Goal: Information Seeking & Learning: Understand process/instructions

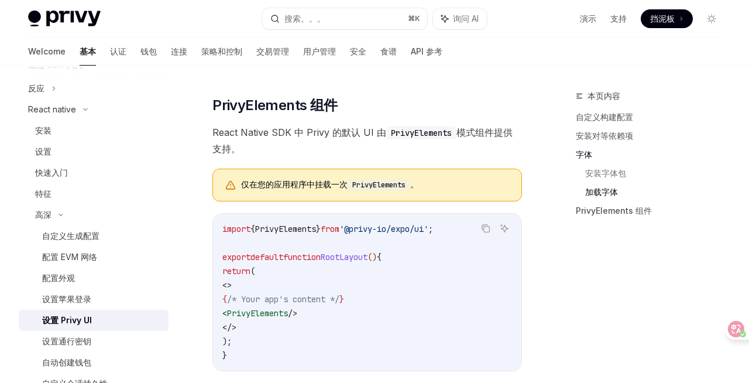
scroll to position [620, 0]
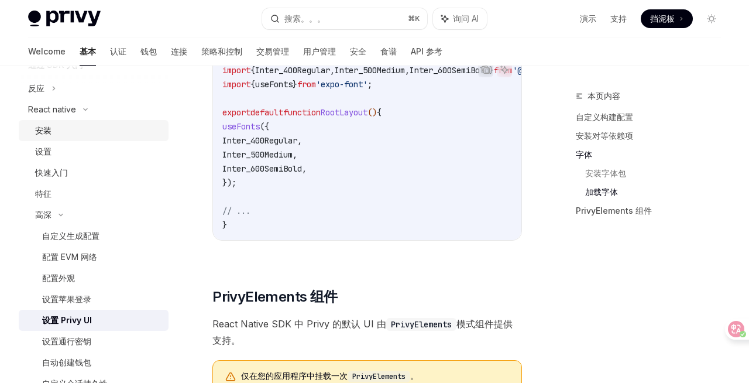
click at [79, 133] on div "安装" at bounding box center [98, 130] width 126 height 14
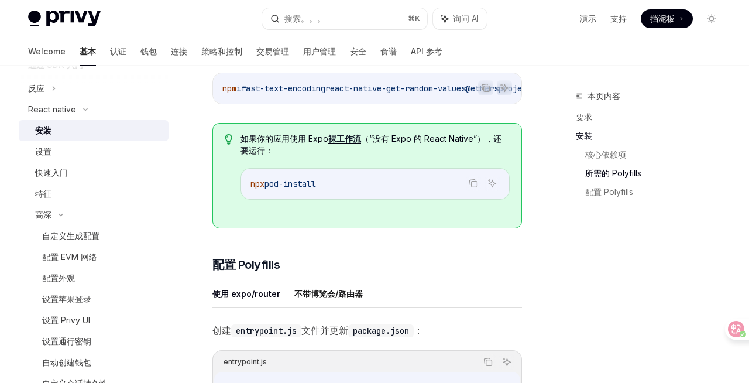
scroll to position [361, 0]
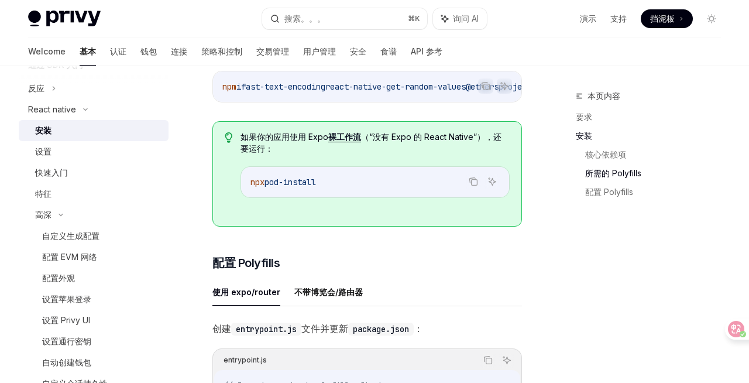
click at [392, 242] on div "​ 要求 使用最新版本的 React Native 项目 iOS 和 Android 平台支持（不支持 Web） ​ 安装 ​ 核心依赖项 安装 Privy …" at bounding box center [367, 298] width 310 height 1025
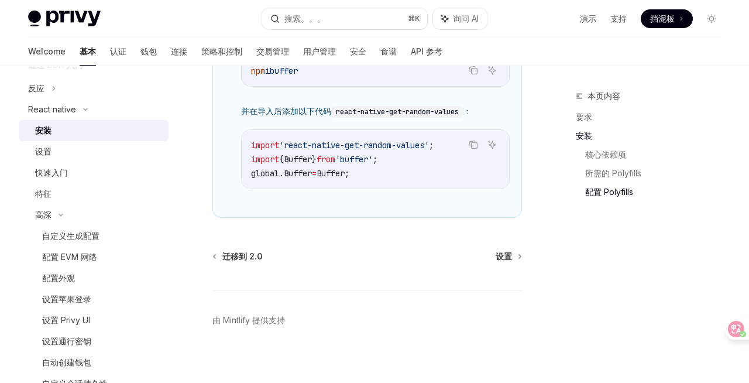
scroll to position [946, 0]
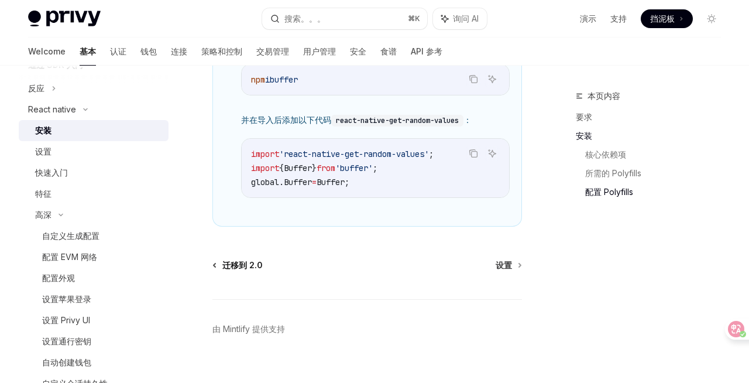
click at [249, 270] on font "迁移到 2.0" at bounding box center [242, 265] width 40 height 10
type textarea "*"
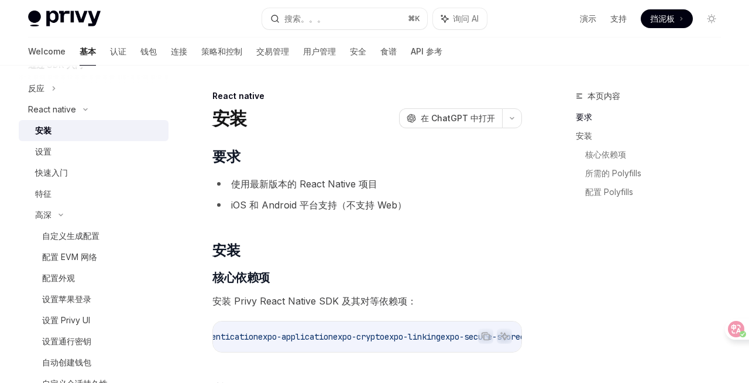
scroll to position [0, 0]
click at [280, 126] on div "安装 OpenAI 在 ChatGPT 中打开" at bounding box center [367, 118] width 310 height 21
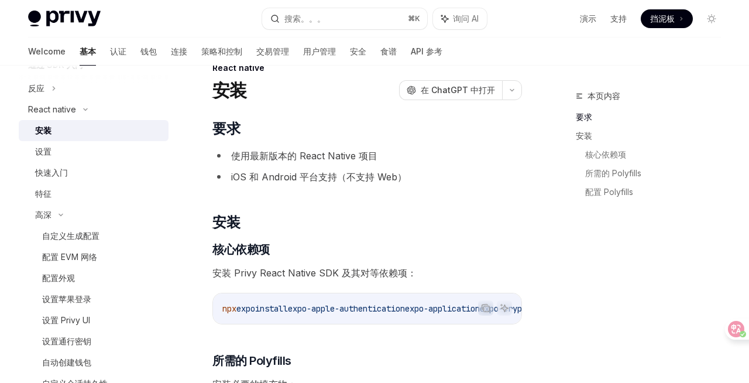
scroll to position [51, 0]
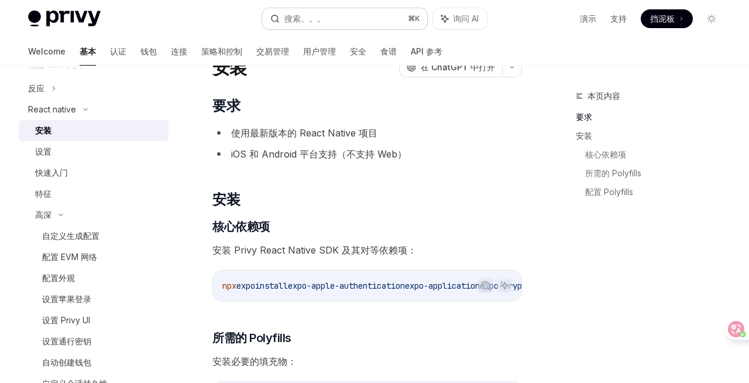
click at [315, 20] on font "搜索。。。" at bounding box center [304, 18] width 41 height 10
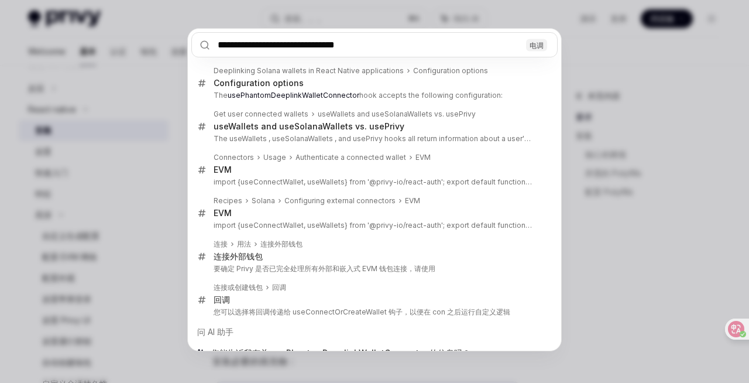
type input "**********"
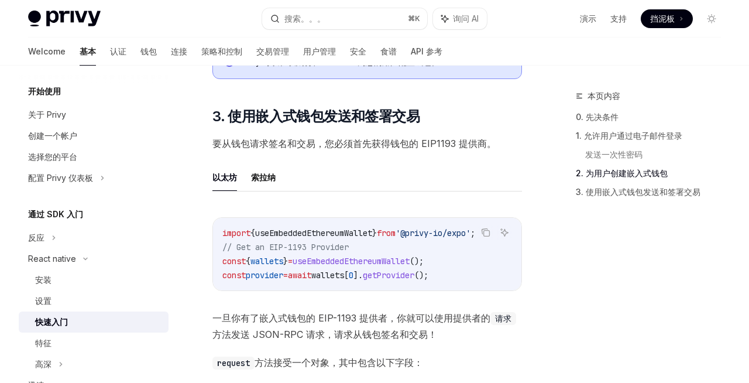
scroll to position [1257, 0]
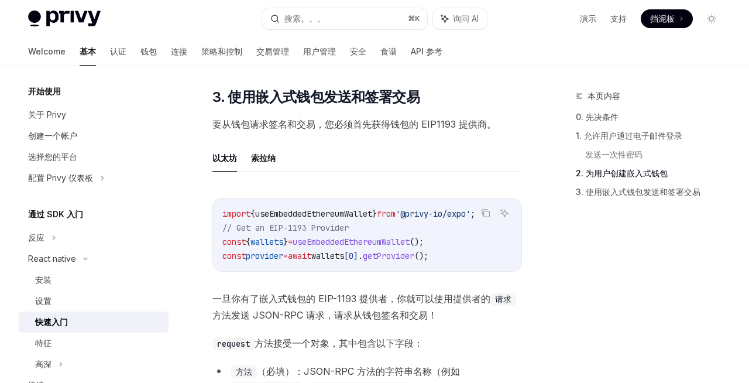
click at [352, 218] on span "useEmbeddedEthereumWallet" at bounding box center [313, 213] width 117 height 11
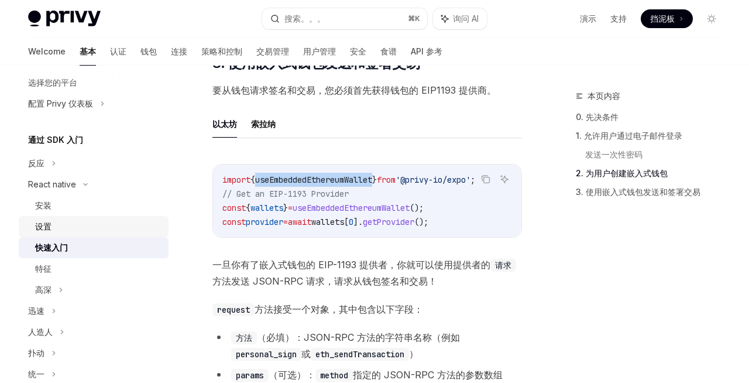
scroll to position [76, 0]
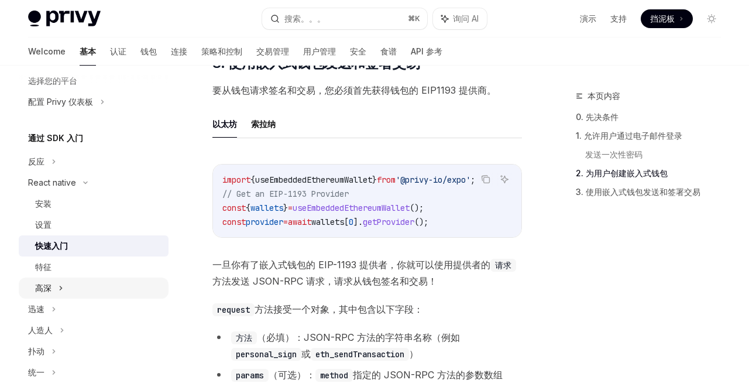
click at [67, 291] on div "高深" at bounding box center [94, 287] width 150 height 21
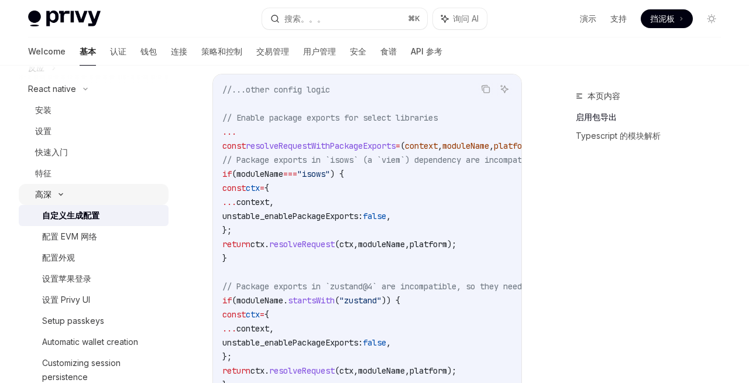
scroll to position [171, 0]
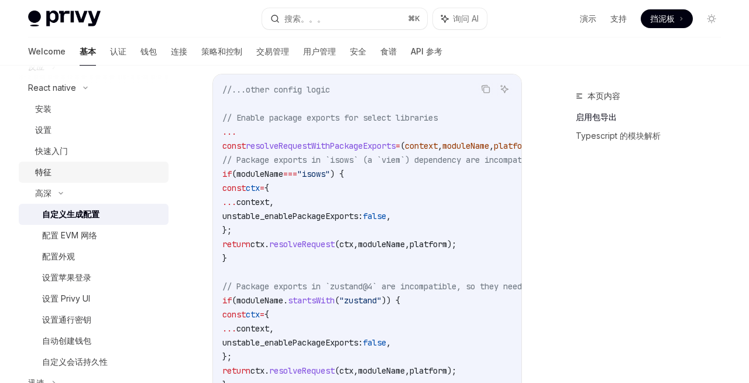
click at [73, 170] on div "特征" at bounding box center [98, 172] width 126 height 14
type textarea "*"
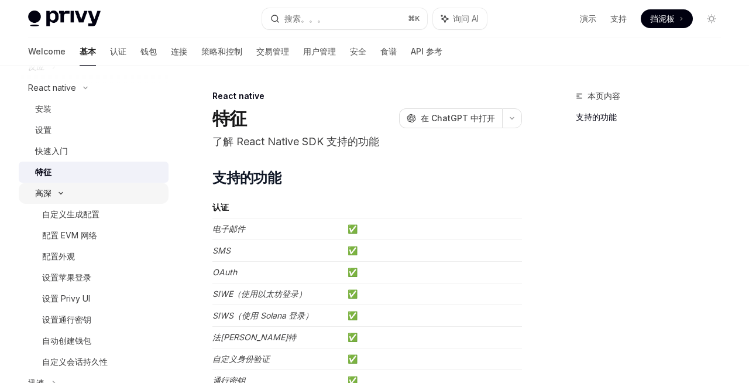
click at [87, 196] on div "高深" at bounding box center [94, 193] width 150 height 21
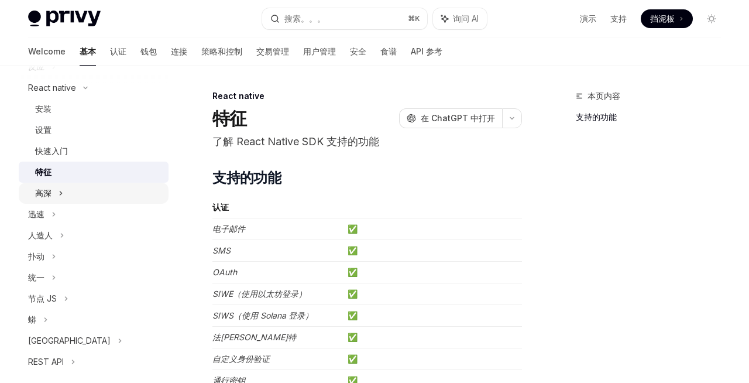
click at [57, 194] on div "高深" at bounding box center [94, 193] width 150 height 21
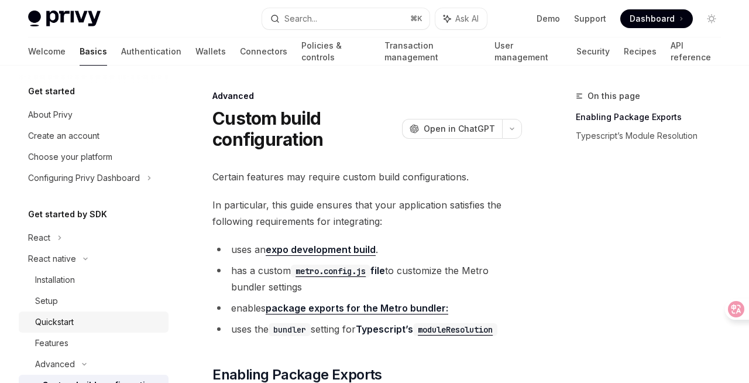
scroll to position [161, 0]
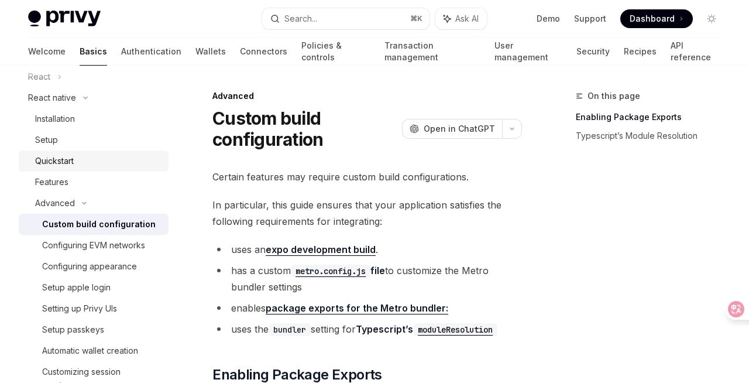
click at [64, 159] on div "Quickstart" at bounding box center [54, 161] width 39 height 14
type textarea "*"
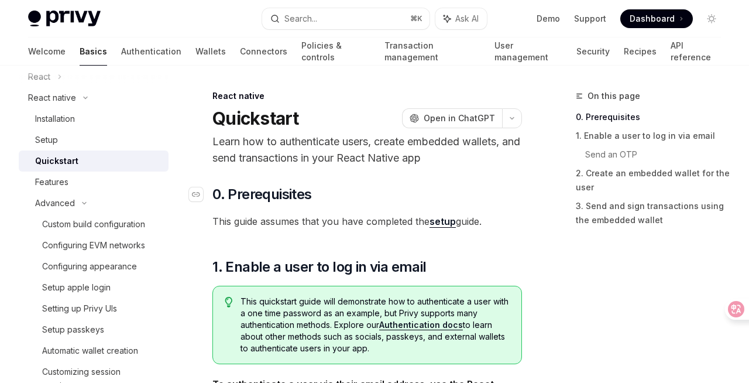
click at [479, 192] on h2 "​ 0. Prerequisites" at bounding box center [367, 194] width 310 height 19
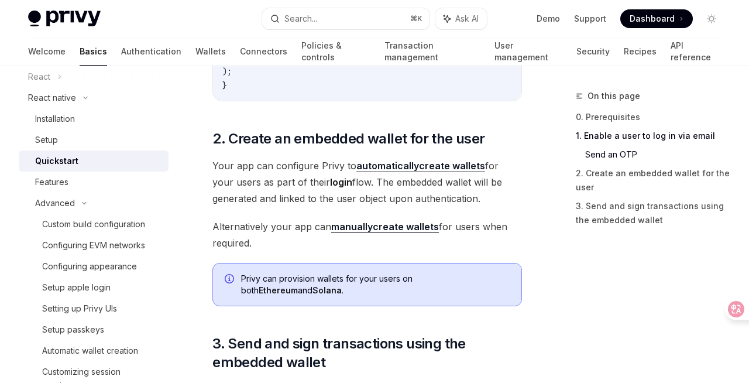
scroll to position [1125, 0]
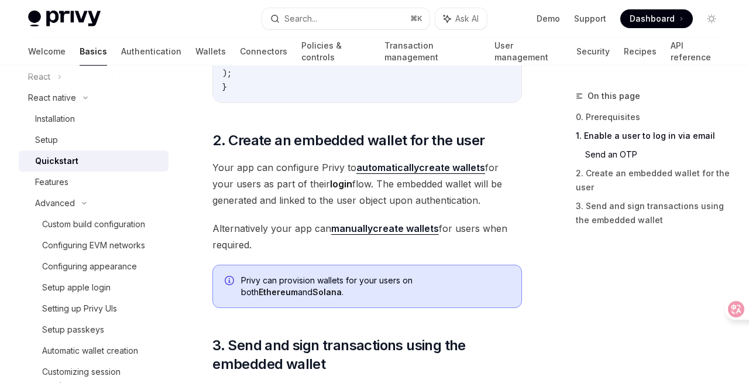
click at [545, 218] on div "On this page 0. Prerequisites 1. Enable a user to log in via email Send an OTP …" at bounding box center [375, 106] width 712 height 2331
click at [246, 205] on div "​ 0. Prerequisites This guide assumes that you have completed the setup guide. …" at bounding box center [367, 79] width 310 height 2038
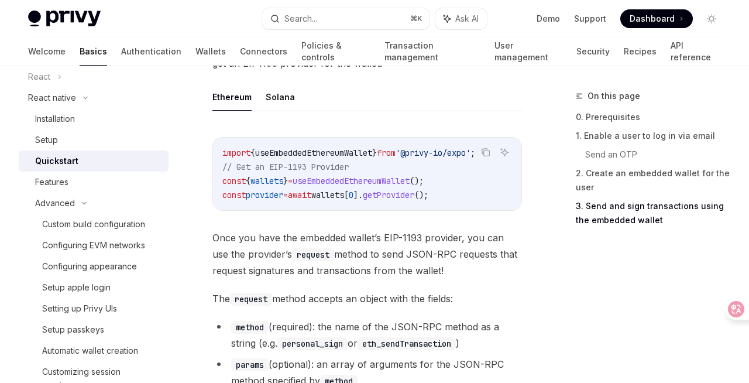
scroll to position [1507, 0]
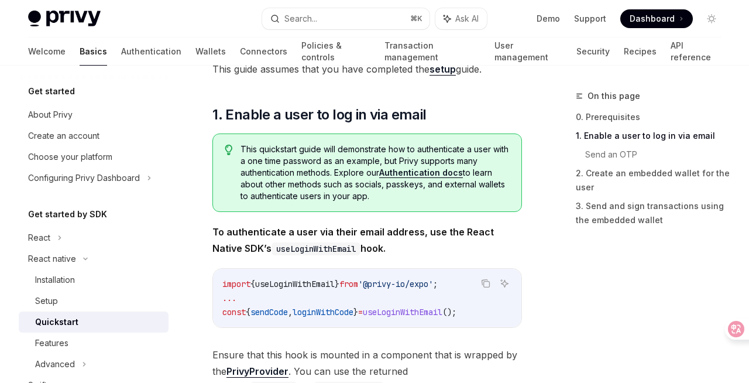
scroll to position [191, 0]
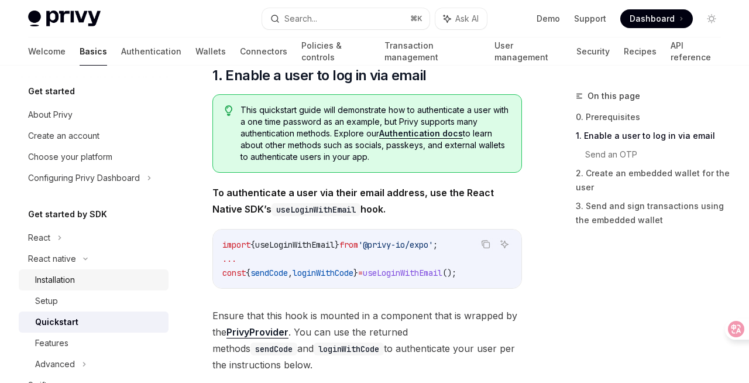
click at [82, 280] on div "Installation" at bounding box center [98, 280] width 126 height 14
type textarea "*"
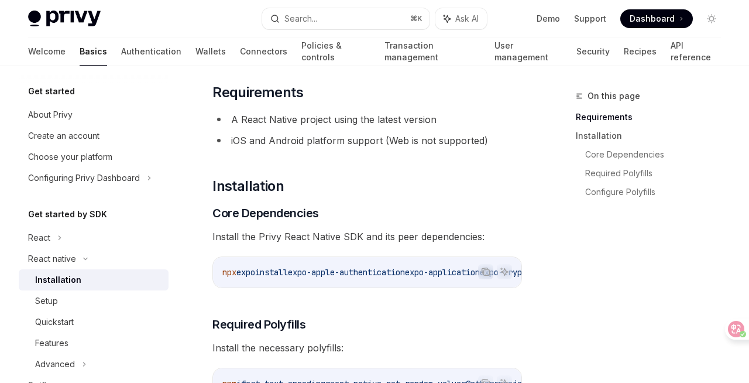
scroll to position [8, 0]
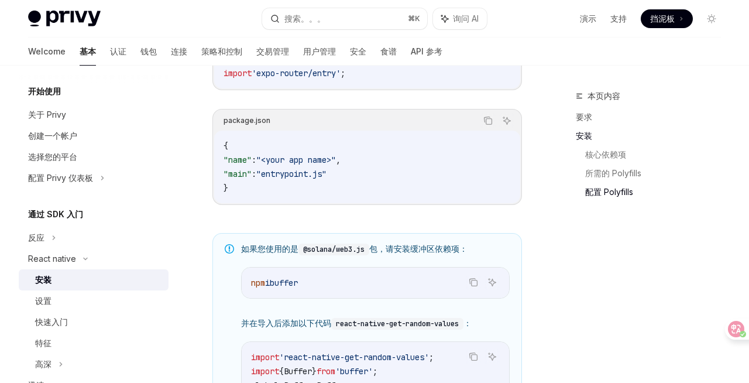
scroll to position [773, 0]
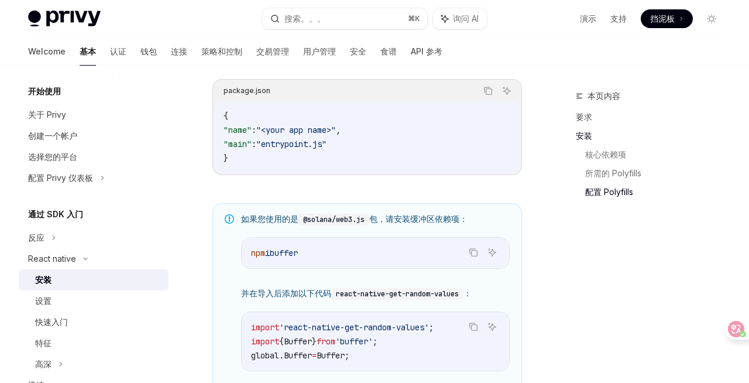
click at [569, 259] on div "本页内容 要求 安装 核心依赖项 所需的 Polyfills 配置 Polyfills" at bounding box center [641, 236] width 178 height 294
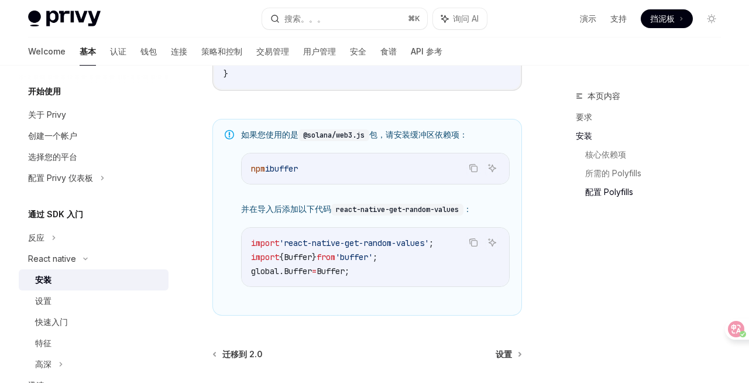
scroll to position [868, 0]
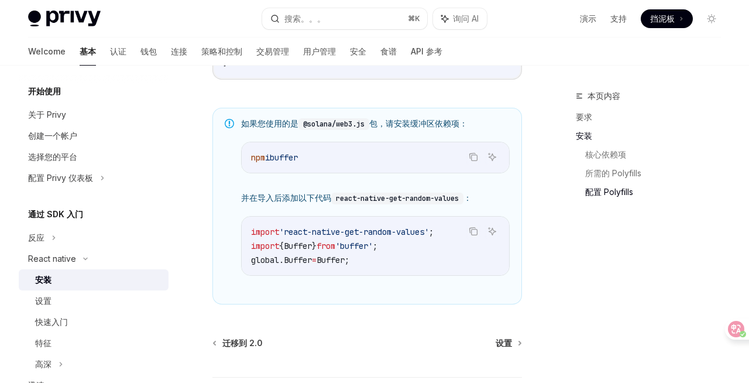
click at [569, 259] on div "本页内容 要求 安装 核心依赖项 所需的 Polyfills 配置 Polyfills" at bounding box center [641, 236] width 178 height 294
click at [474, 236] on icon "Copy the contents from the code block" at bounding box center [473, 230] width 9 height 9
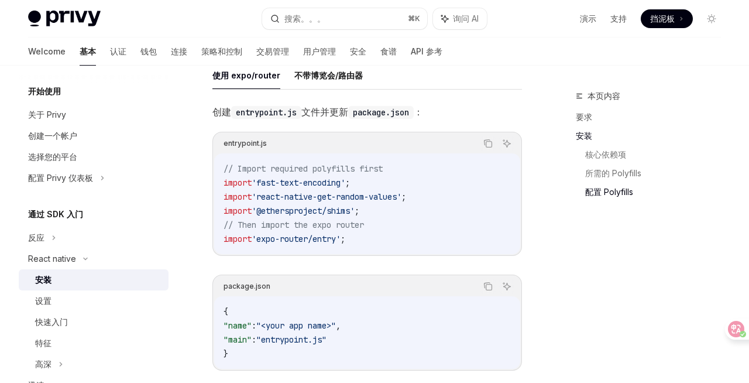
scroll to position [573, 0]
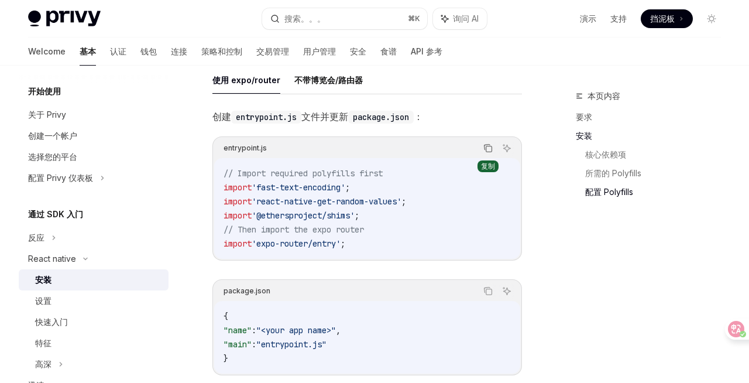
click at [486, 152] on icon "Copy the contents from the code block" at bounding box center [489, 149] width 6 height 6
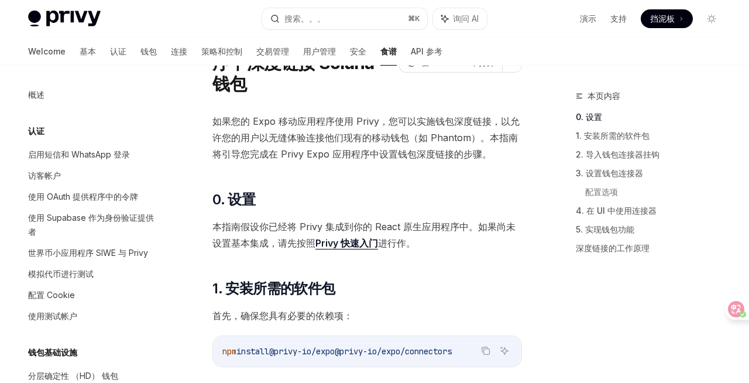
scroll to position [13, 0]
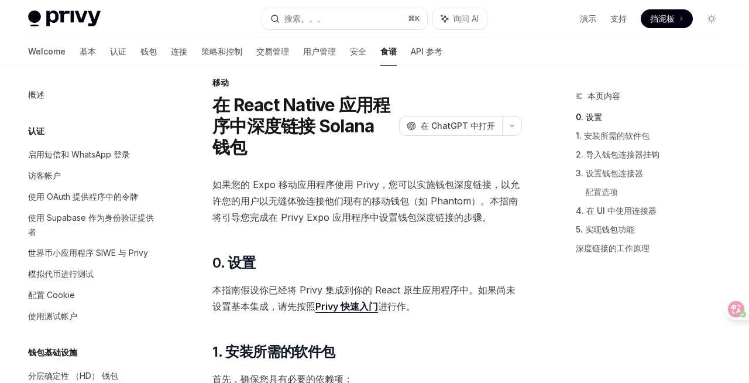
click at [478, 210] on span "如果您的 Expo 移动应用程序使用 Privy，您可以实施钱包深度链接，以允许您的用户以无缝体验连接他们现有的移动钱包（如 Phantom）。本指南将引导您…" at bounding box center [367, 200] width 310 height 49
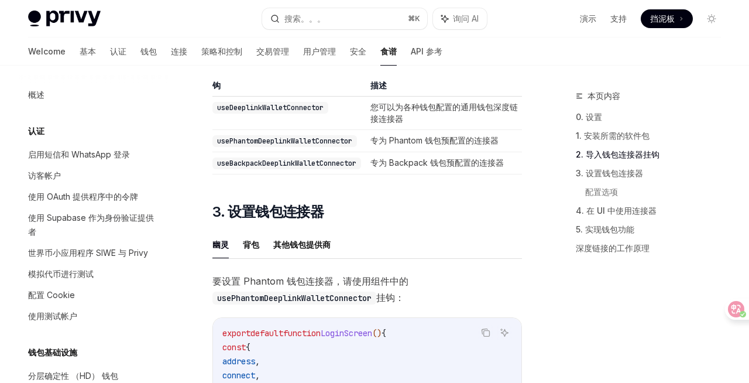
scroll to position [396, 0]
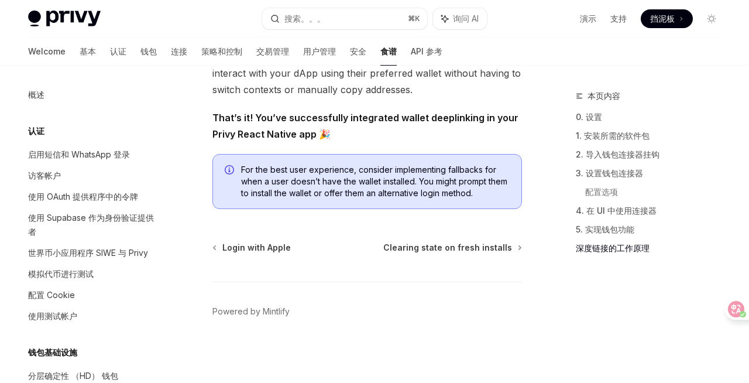
type textarea "*"
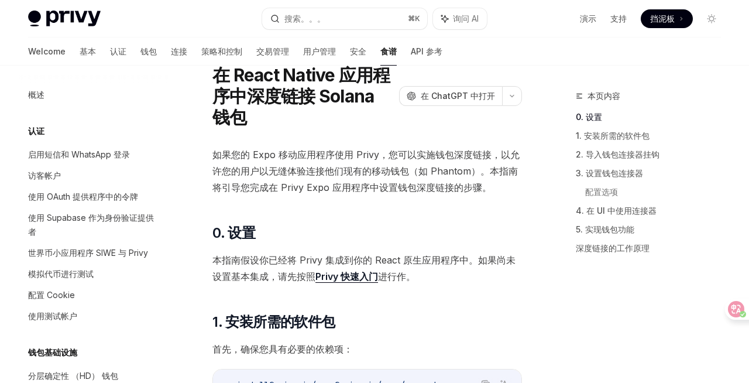
scroll to position [0, 0]
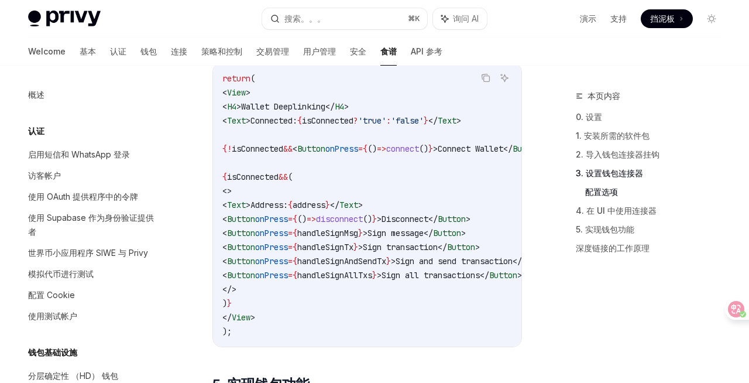
scroll to position [1282, 0]
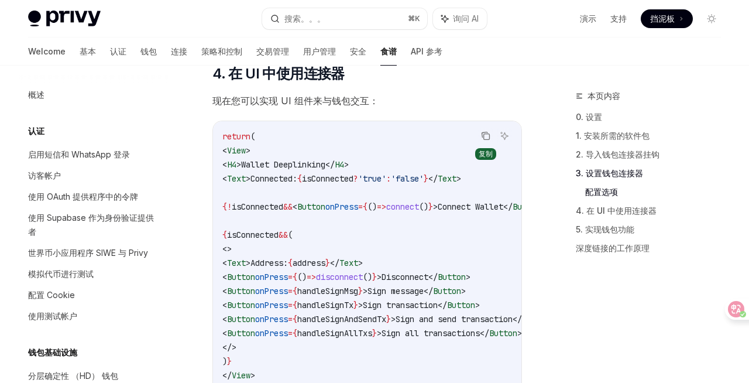
click at [481, 138] on icon "Copy the contents from the code block" at bounding box center [485, 135] width 9 height 9
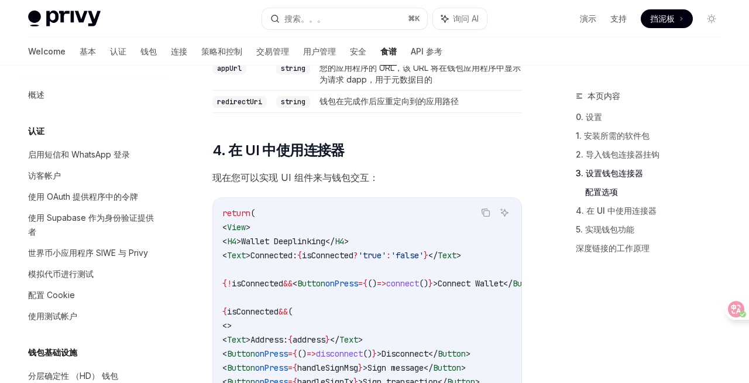
scroll to position [1214, 0]
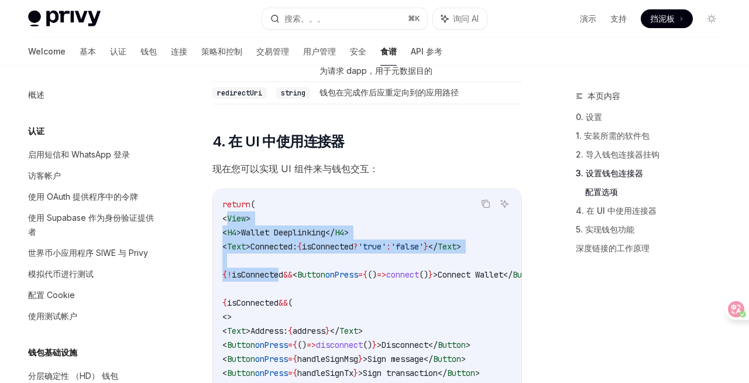
drag, startPoint x: 228, startPoint y: 219, endPoint x: 312, endPoint y: 283, distance: 105.7
click at [309, 280] on code "return ( < View > < H4 > Wallet Deeplinking </ H4 > < Text > Connected: { isCon…" at bounding box center [402, 330] width 360 height 267
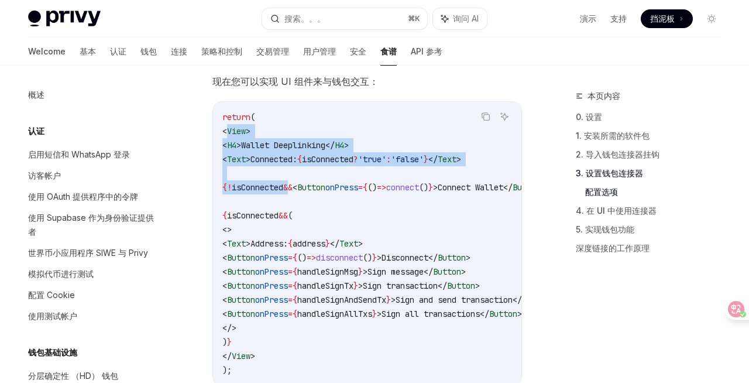
scroll to position [1339, 0]
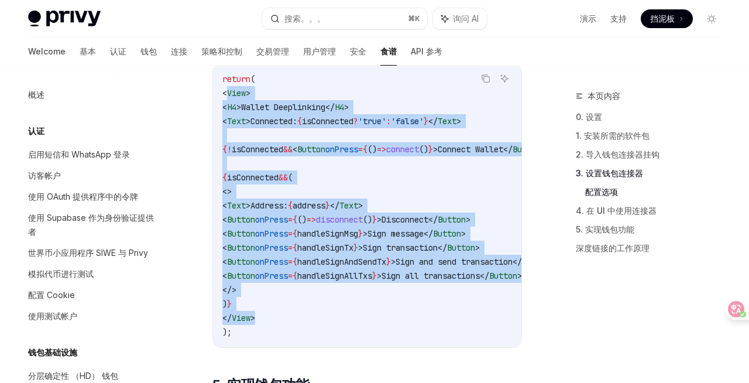
click at [281, 312] on code "return ( < View > < H4 > Wallet Deeplinking </ H4 > < Text > Connected: { isCon…" at bounding box center [402, 205] width 360 height 267
copy code "< View > < H4 > Wallet Deeplinking </ H4 > < Text > Connected: { isConnected ? …"
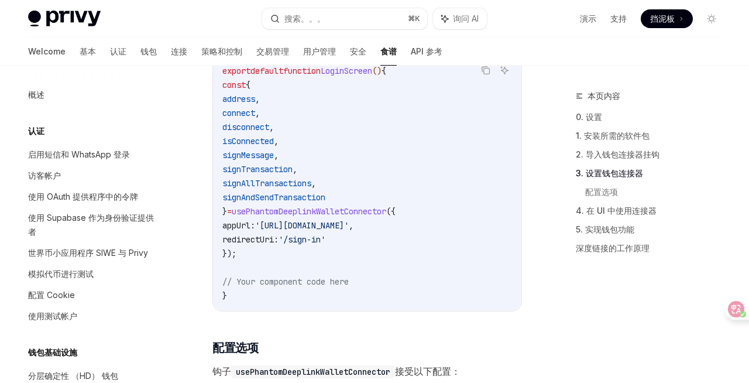
scroll to position [835, 0]
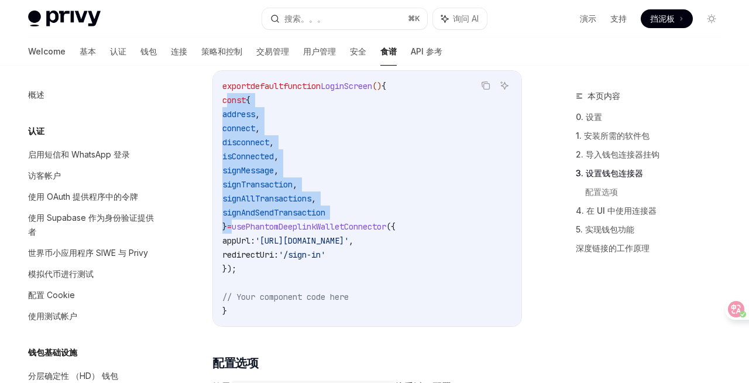
drag, startPoint x: 227, startPoint y: 99, endPoint x: 249, endPoint y: 222, distance: 124.2
click at [249, 222] on code "export default function LoginScreen () { const { address , connect , disconnect…" at bounding box center [367, 198] width 290 height 239
copy code "const { address , connect , disconnect , isConnected , signMessage , signTransa…"
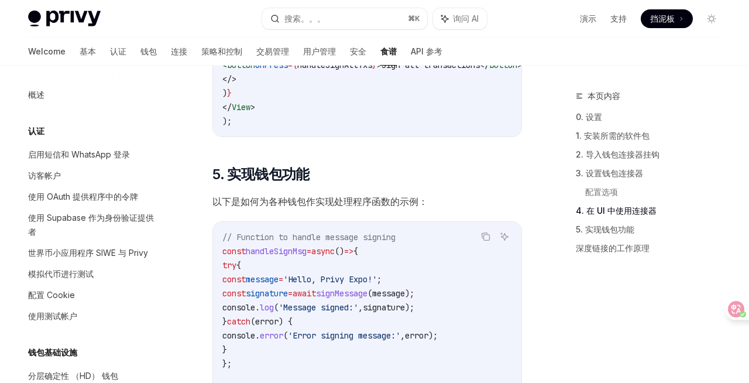
scroll to position [1618, 0]
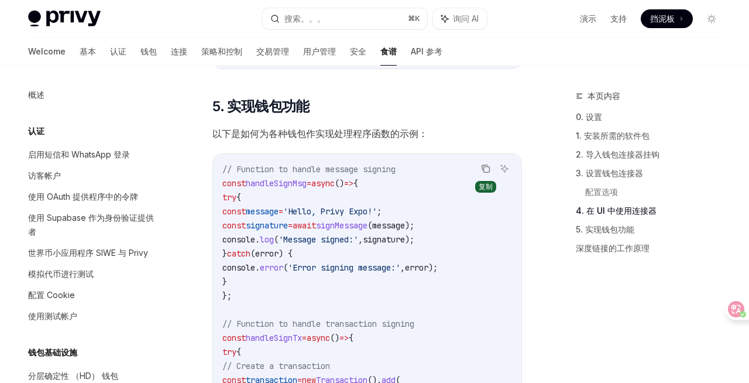
click at [478, 176] on button "Copy the contents from the code block" at bounding box center [485, 168] width 15 height 15
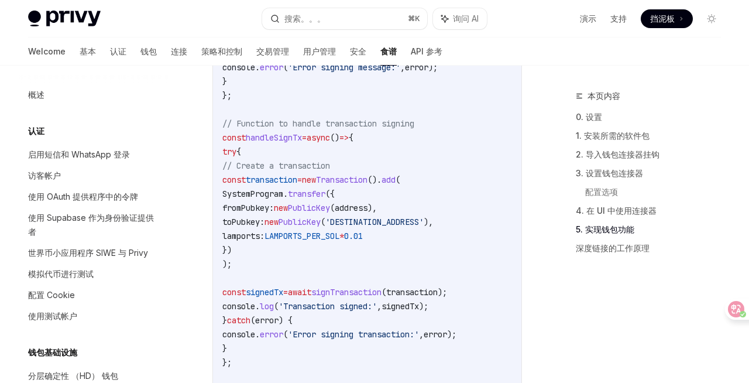
scroll to position [1825, 0]
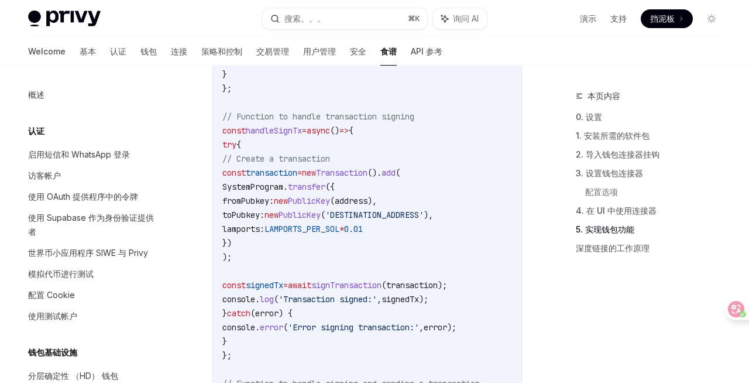
click at [274, 190] on span "SystemProgram" at bounding box center [252, 186] width 61 height 11
copy span "SystemProgram"
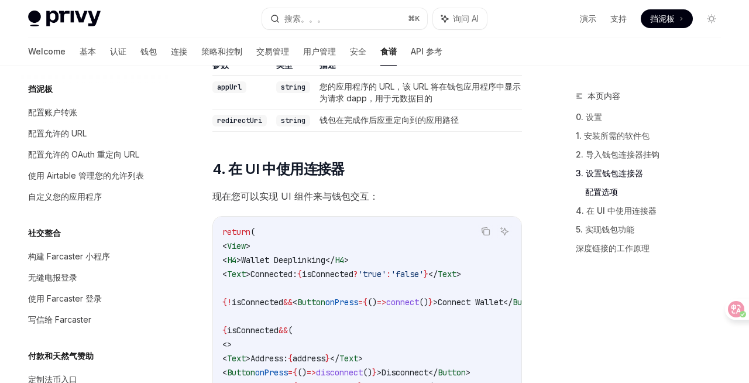
scroll to position [1185, 0]
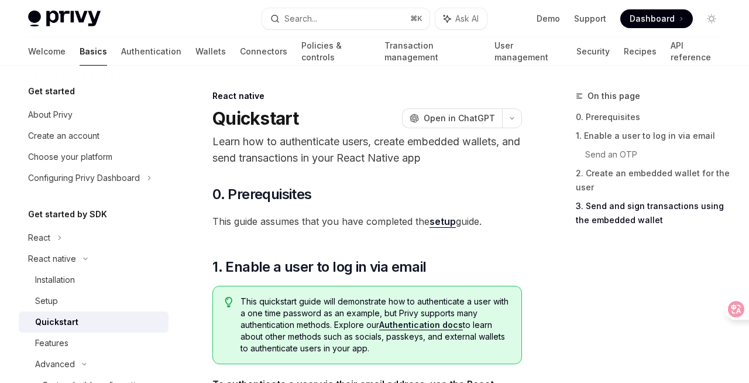
scroll to position [1507, 0]
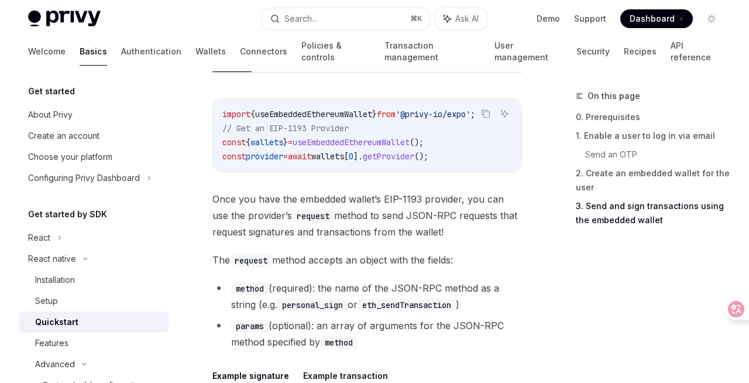
click at [461, 252] on span "The request method accepts an object with the fields:" at bounding box center [367, 260] width 310 height 16
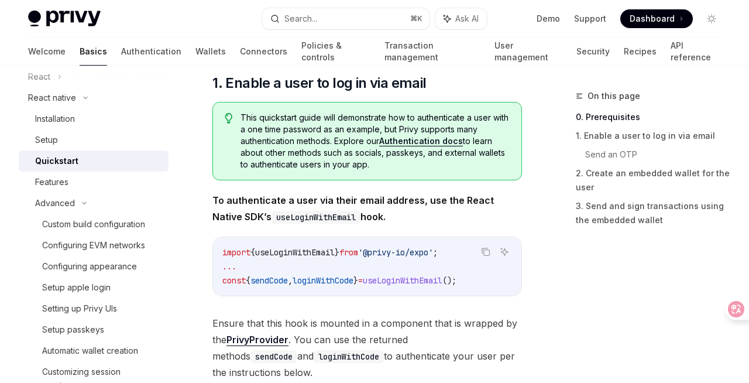
scroll to position [0, 0]
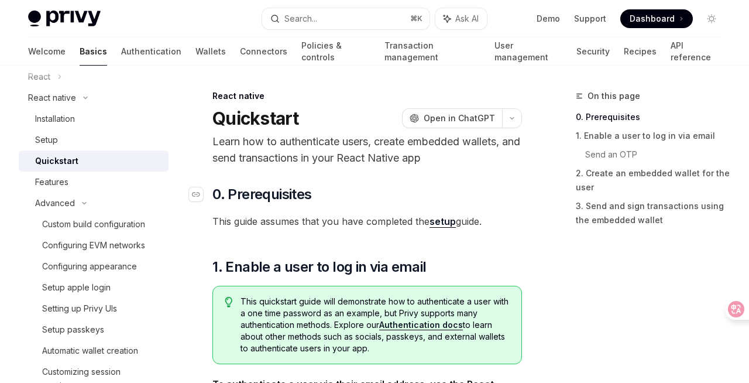
click at [438, 198] on h2 "​ 0. Prerequisites" at bounding box center [367, 194] width 310 height 19
click at [48, 115] on div "Installation" at bounding box center [55, 119] width 40 height 14
type textarea "*"
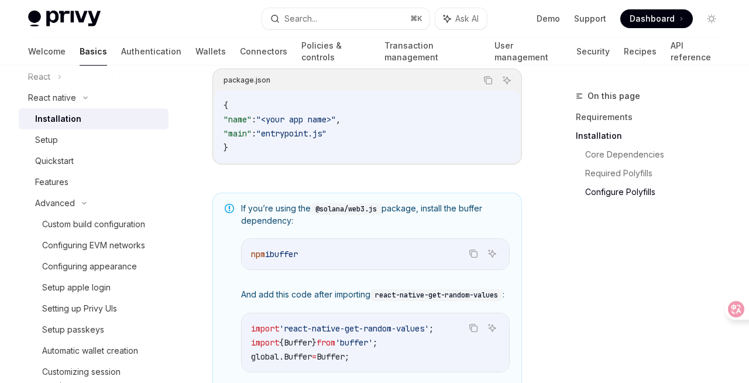
scroll to position [869, 0]
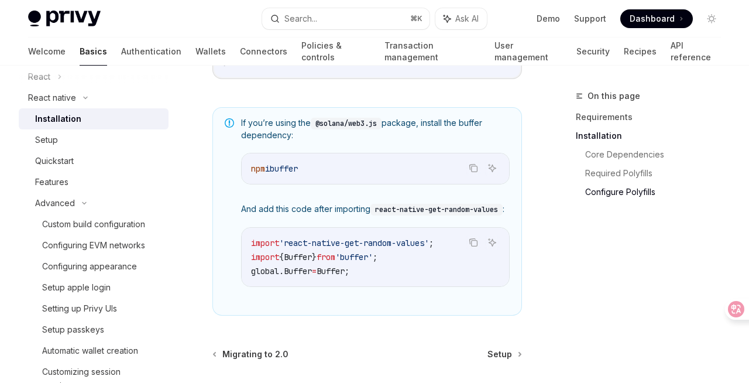
click at [575, 301] on div "On this page Requirements Installation Core Dependencies Required Polyfills Con…" at bounding box center [641, 236] width 178 height 294
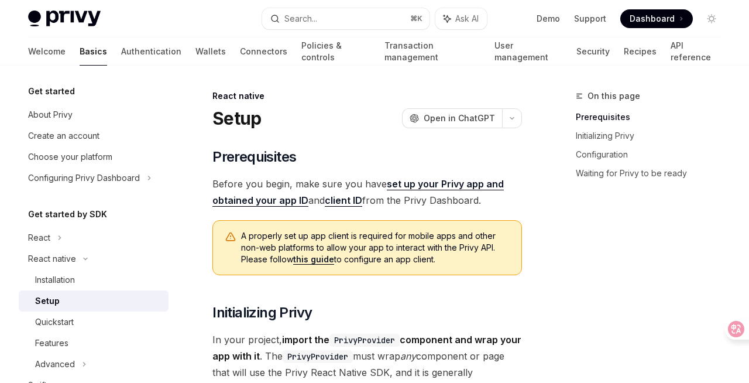
scroll to position [4, 0]
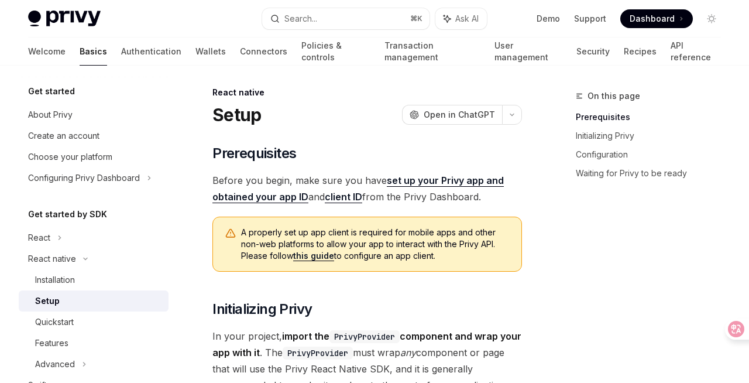
type textarea "*"
